Goal: Find specific page/section: Find specific page/section

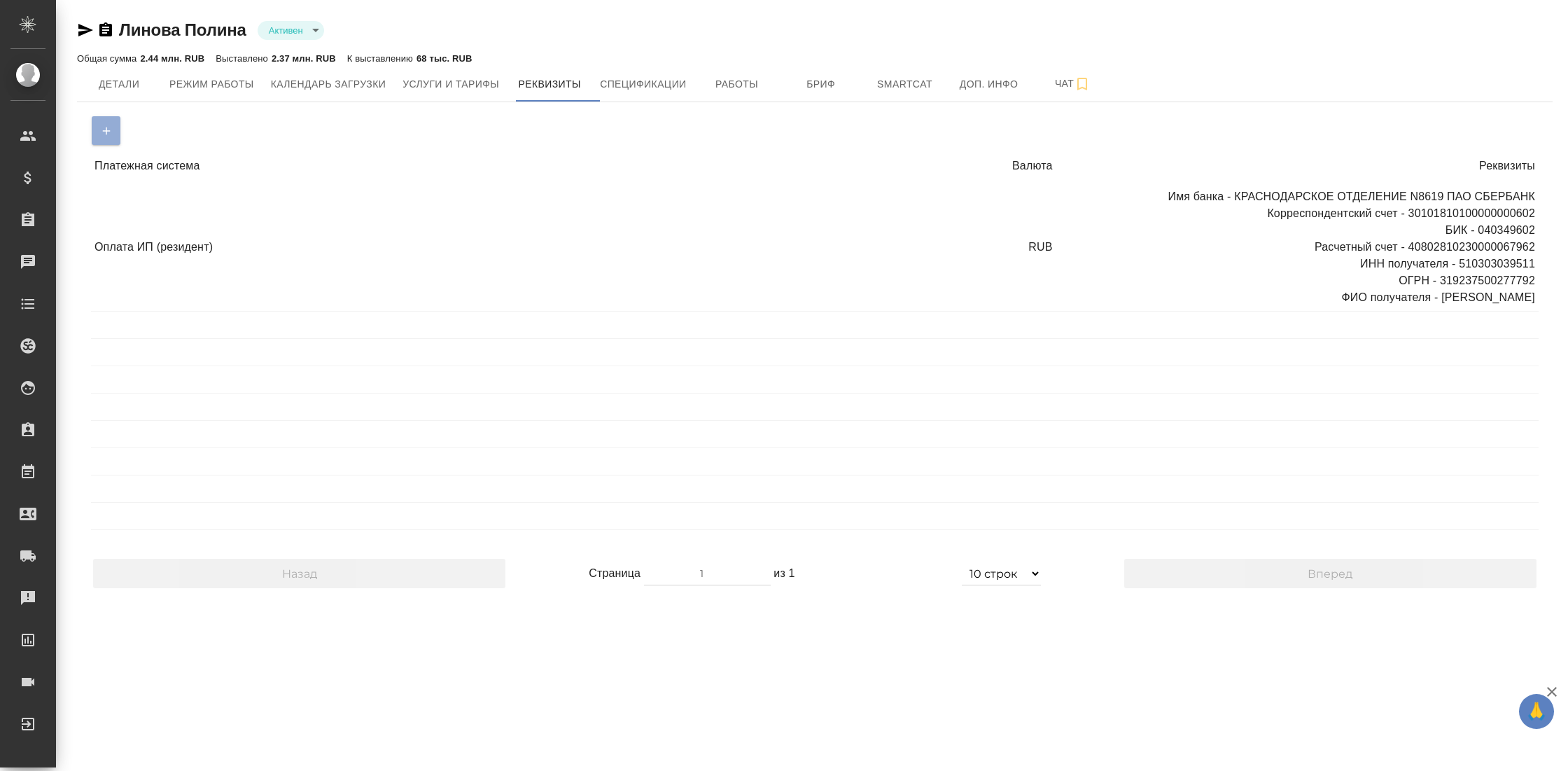
select select "10"
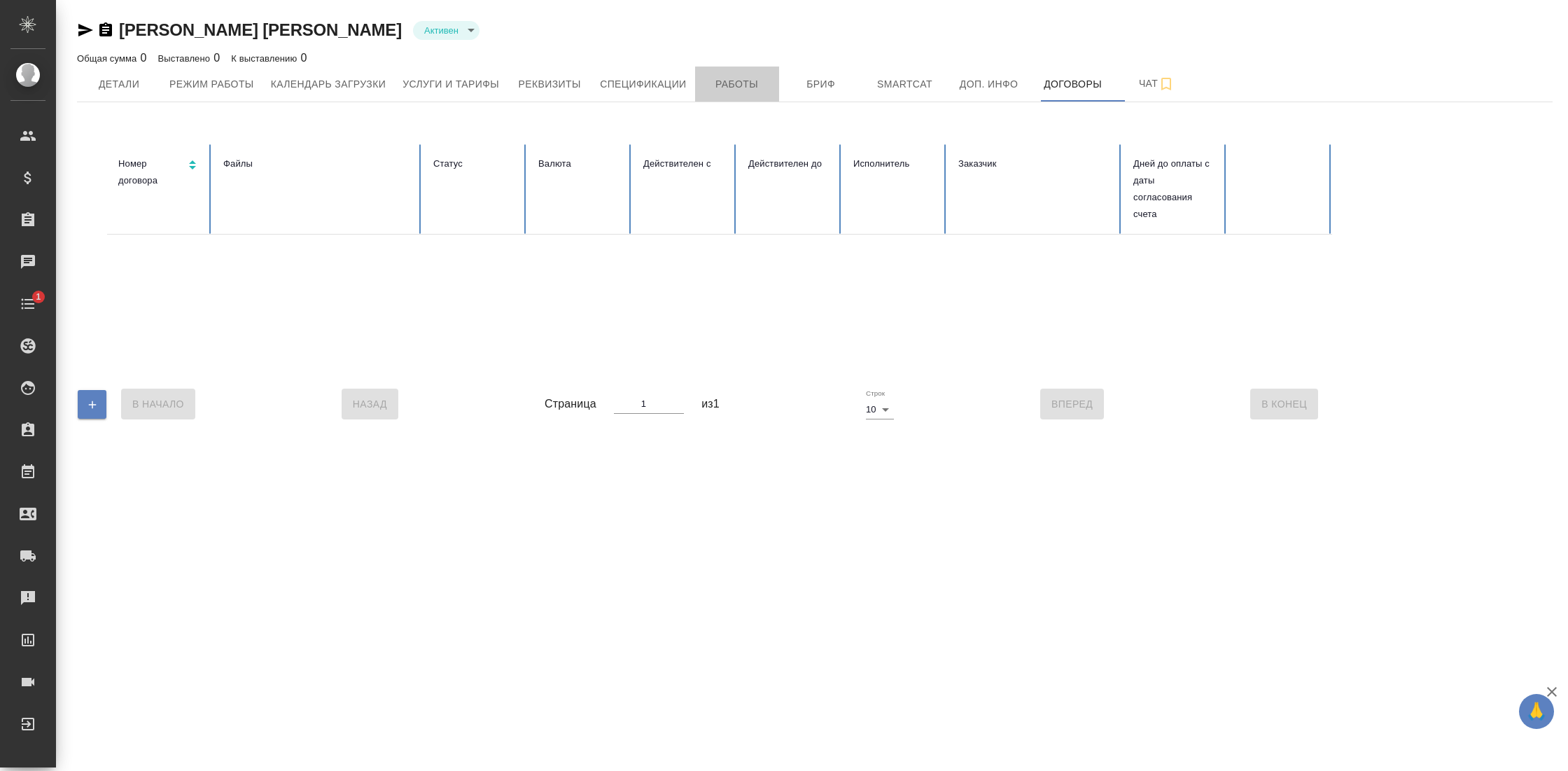
click at [742, 83] on span "Работы" at bounding box center [737, 84] width 67 height 18
